Goal: Browse casually

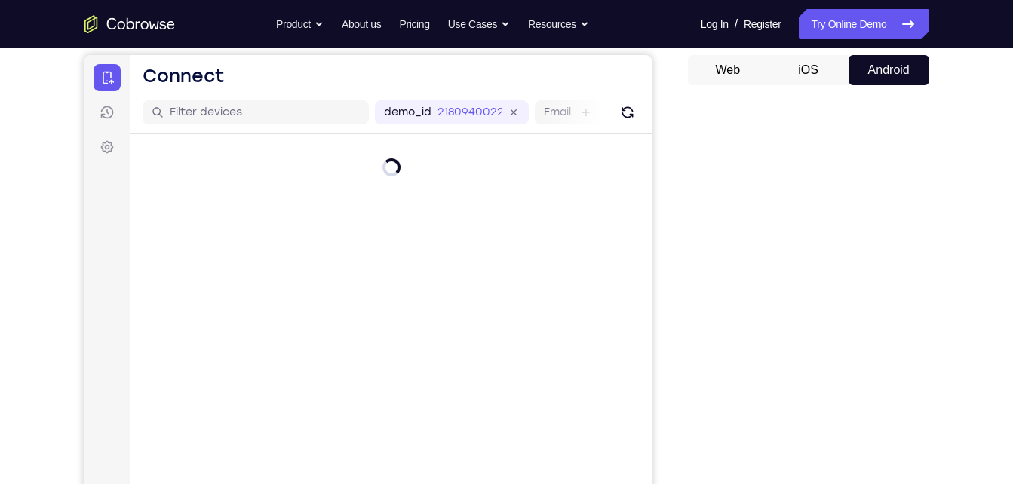
scroll to position [142, 0]
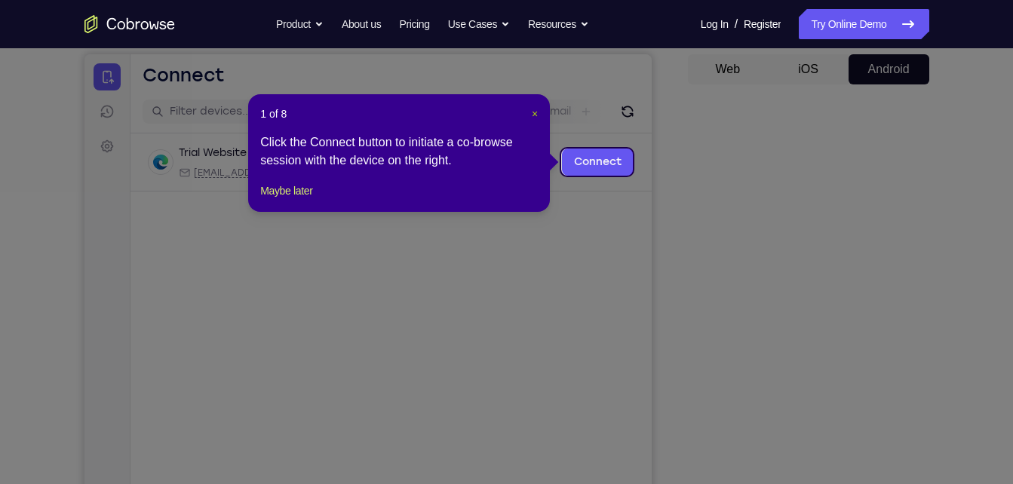
click at [537, 110] on span "×" at bounding box center [535, 114] width 6 height 12
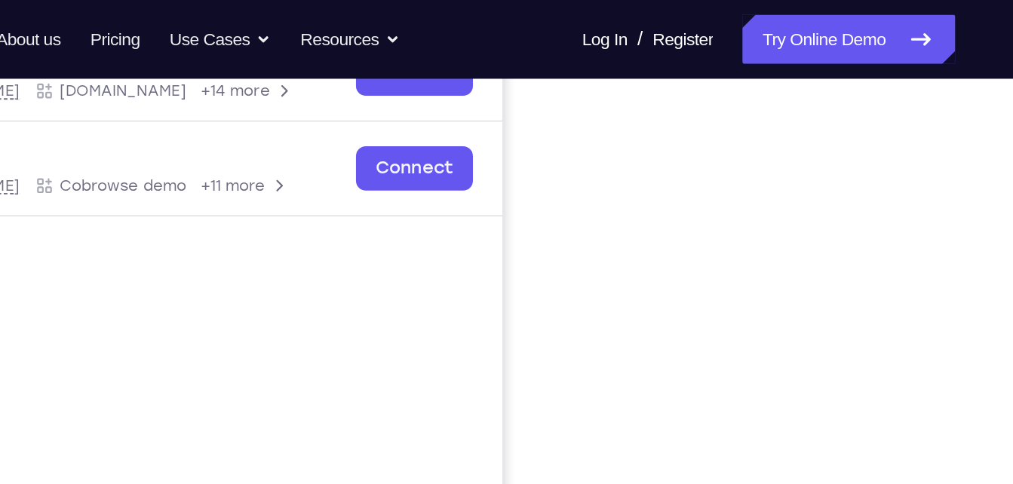
scroll to position [242, 0]
